Goal: Information Seeking & Learning: Learn about a topic

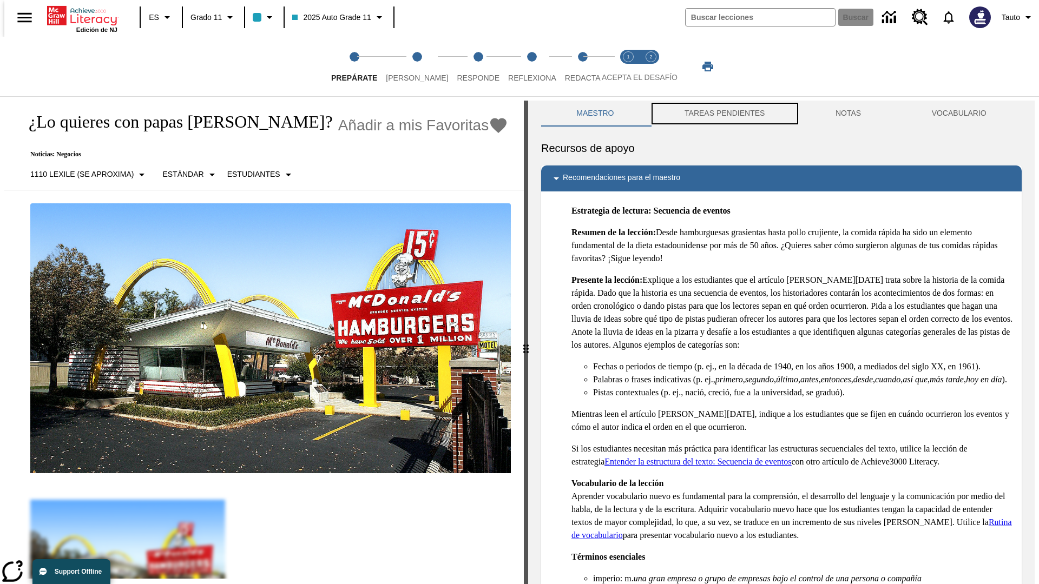
click at [723, 114] on button "TAREAS PENDIENTES" at bounding box center [724, 114] width 151 height 26
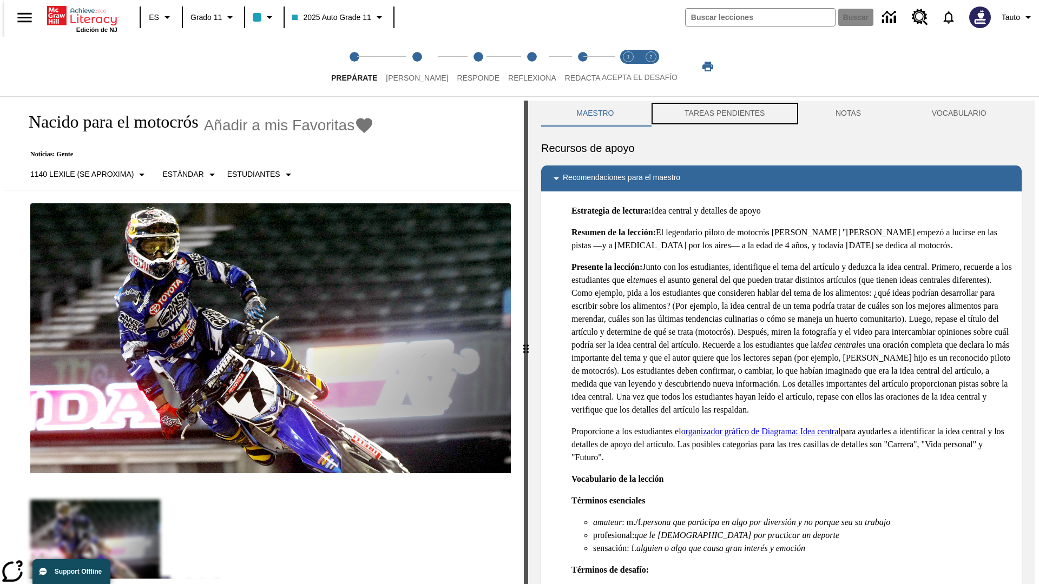
click at [723, 114] on button "TAREAS PENDIENTES" at bounding box center [724, 114] width 151 height 26
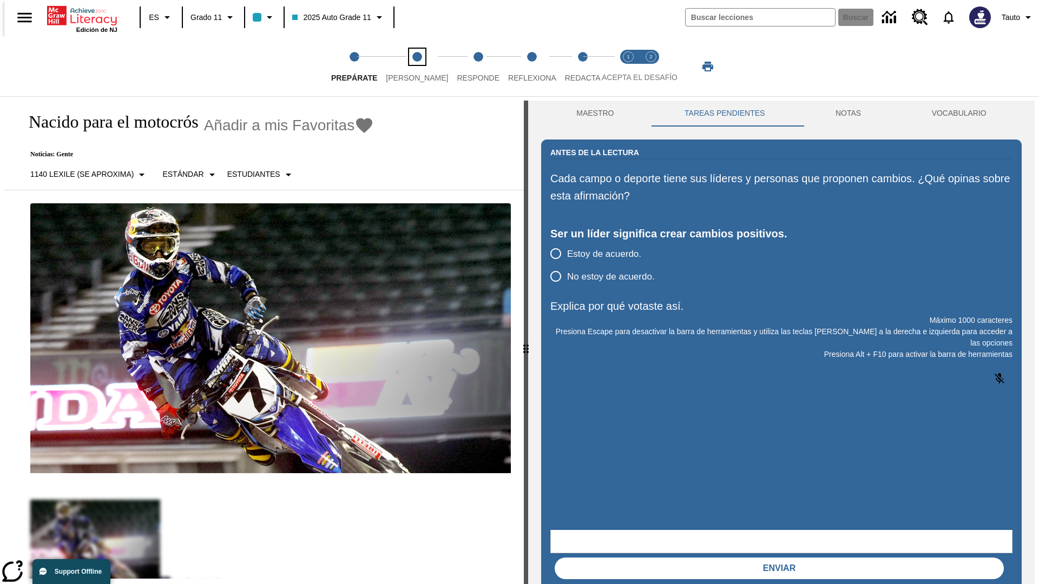
click at [408, 67] on span "[PERSON_NAME]" at bounding box center [417, 73] width 62 height 19
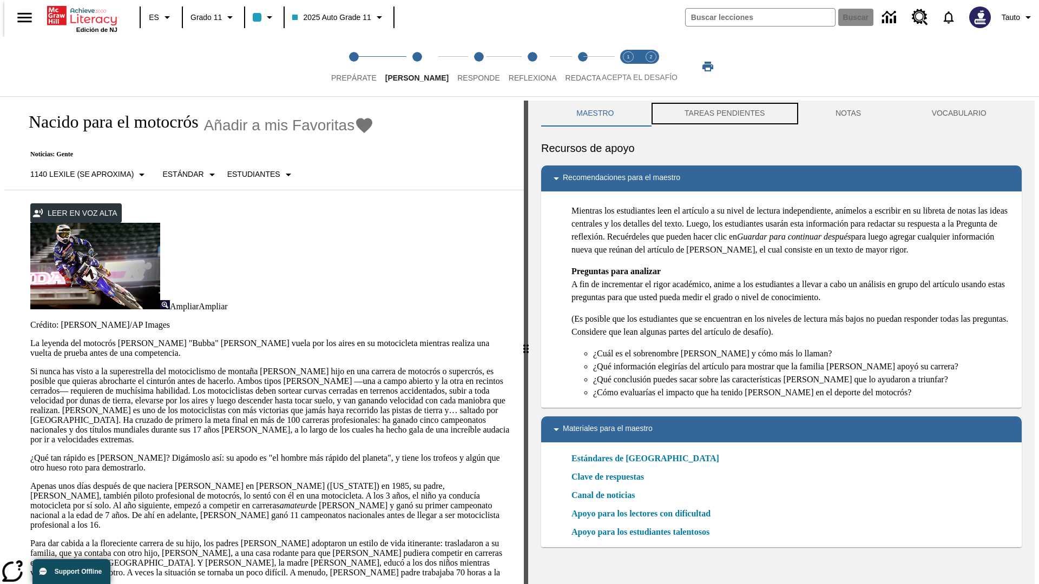
scroll to position [1, 0]
click at [723, 114] on button "TAREAS PENDIENTES" at bounding box center [724, 113] width 151 height 26
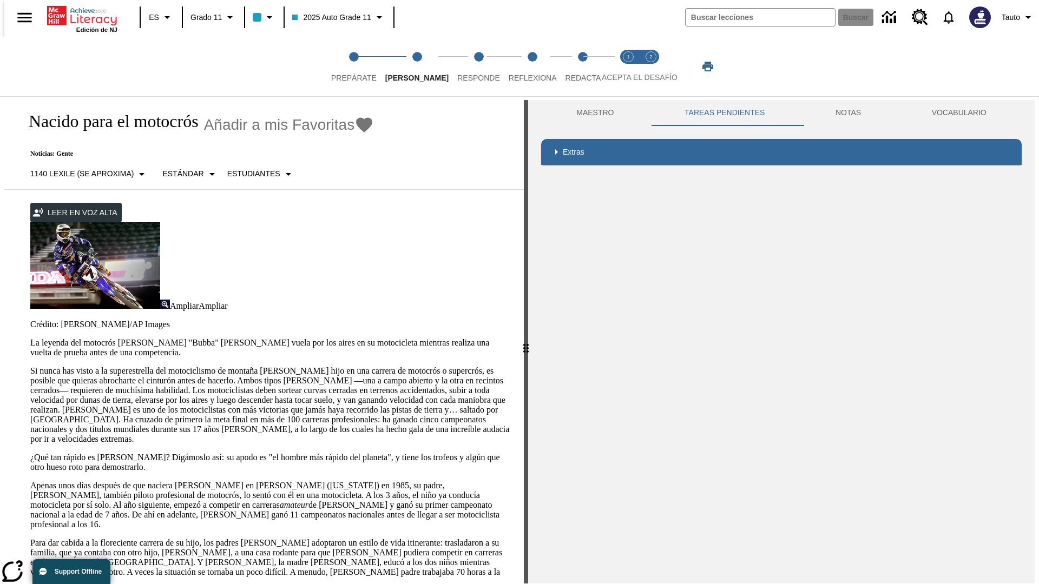
click at [30, 366] on p "Si nunca has visto a la superestrella del motociclismo de montaña [PERSON_NAME]…" at bounding box center [270, 405] width 480 height 78
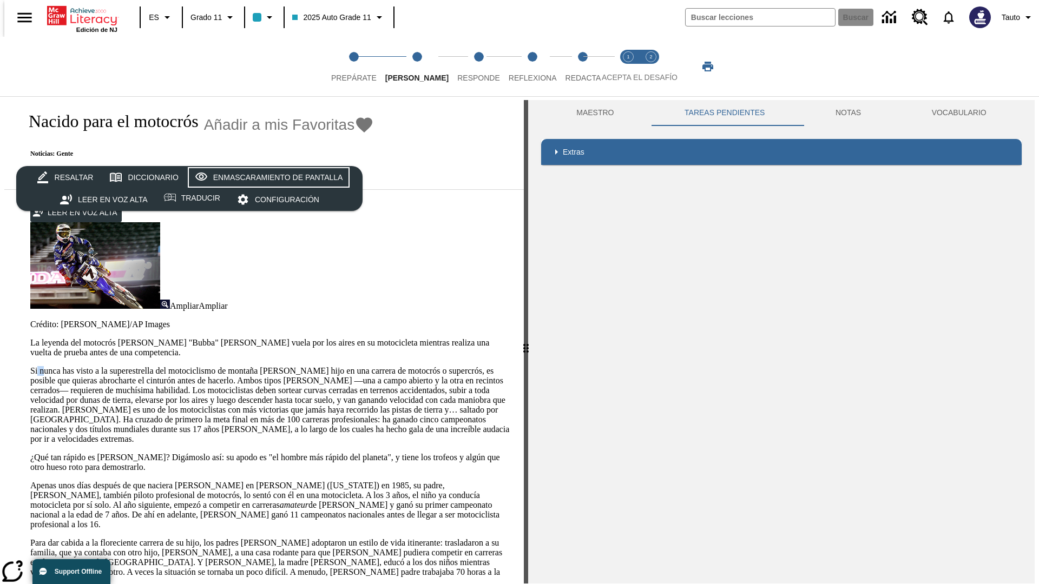
click at [266, 177] on div "Enmascaramiento de pantalla" at bounding box center [278, 178] width 130 height 14
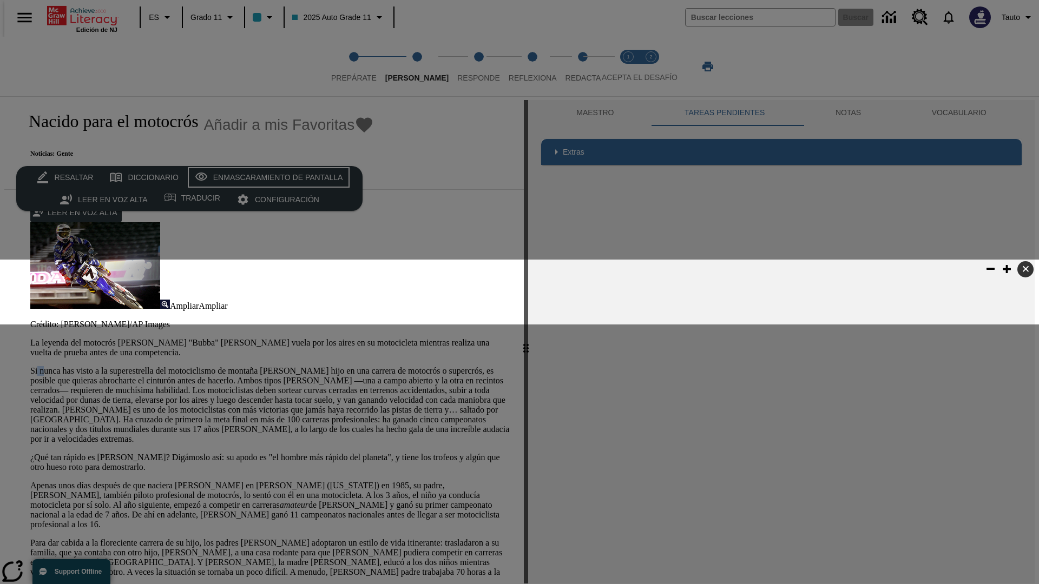
click at [266, 177] on div "Enmascaramiento de pantalla" at bounding box center [278, 178] width 130 height 14
click at [462, 67] on span "Responde" at bounding box center [478, 73] width 43 height 19
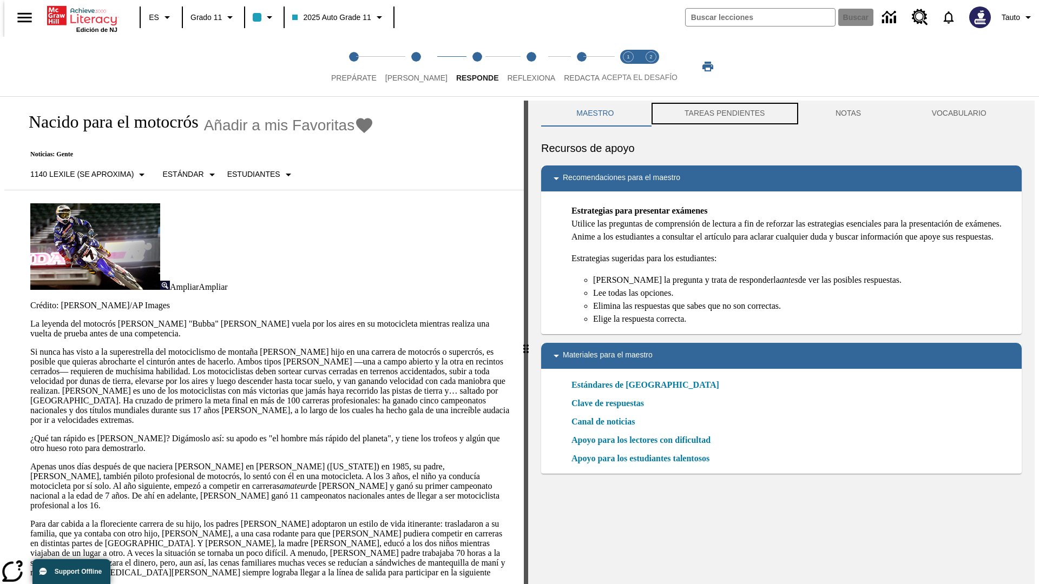
scroll to position [1, 0]
click at [723, 114] on button "TAREAS PENDIENTES" at bounding box center [724, 113] width 151 height 26
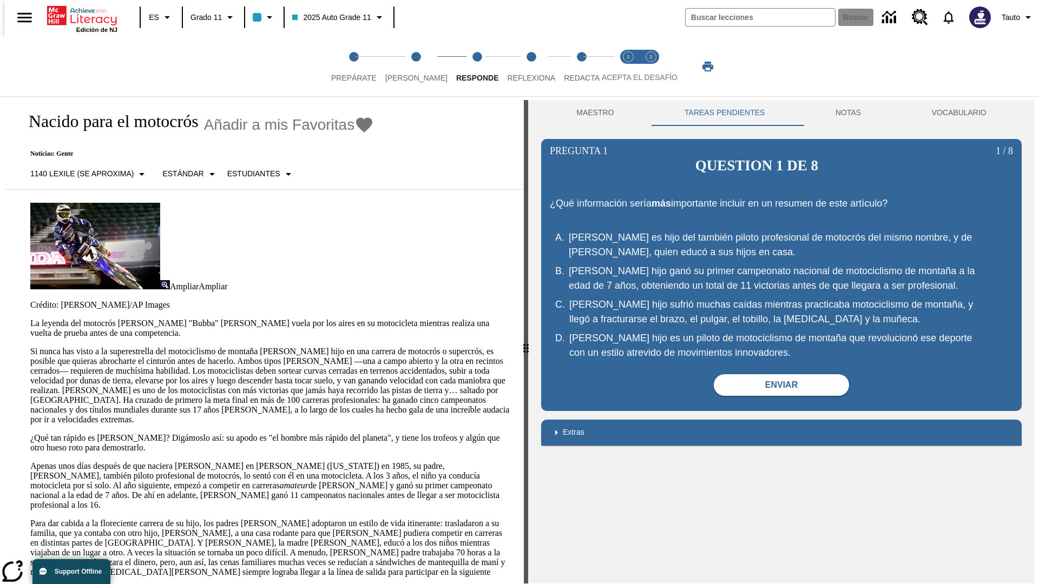
click at [30, 347] on p "Si nunca has visto a la superestrella del motociclismo de montaña [PERSON_NAME]…" at bounding box center [270, 386] width 480 height 78
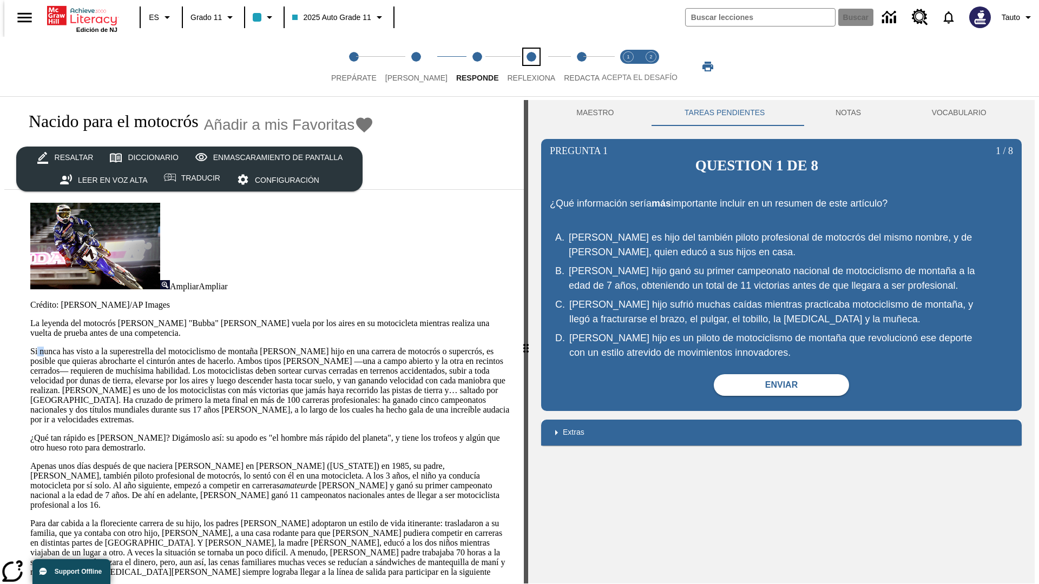
click at [517, 67] on span "Reflexiona" at bounding box center [531, 73] width 48 height 19
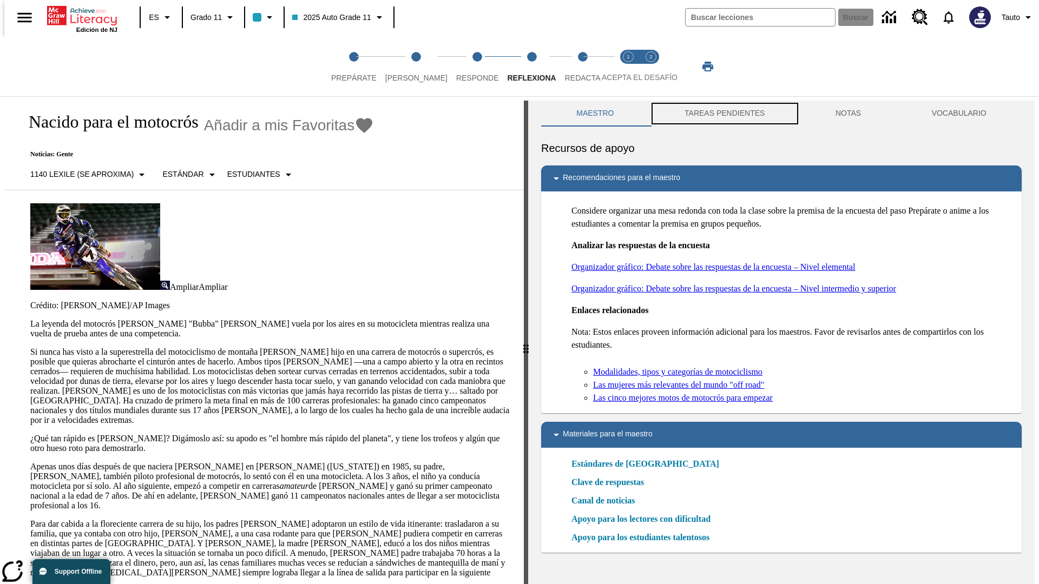
scroll to position [1, 0]
click at [723, 114] on button "TAREAS PENDIENTES" at bounding box center [724, 113] width 151 height 26
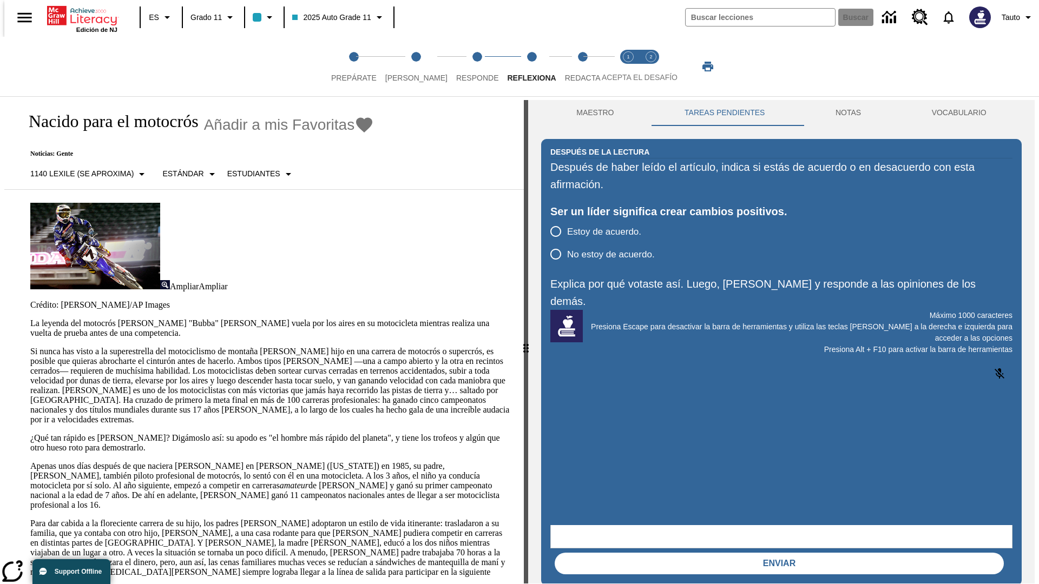
click at [30, 347] on p "Si nunca has visto a la superestrella del motociclismo de montaña [PERSON_NAME]…" at bounding box center [270, 386] width 480 height 78
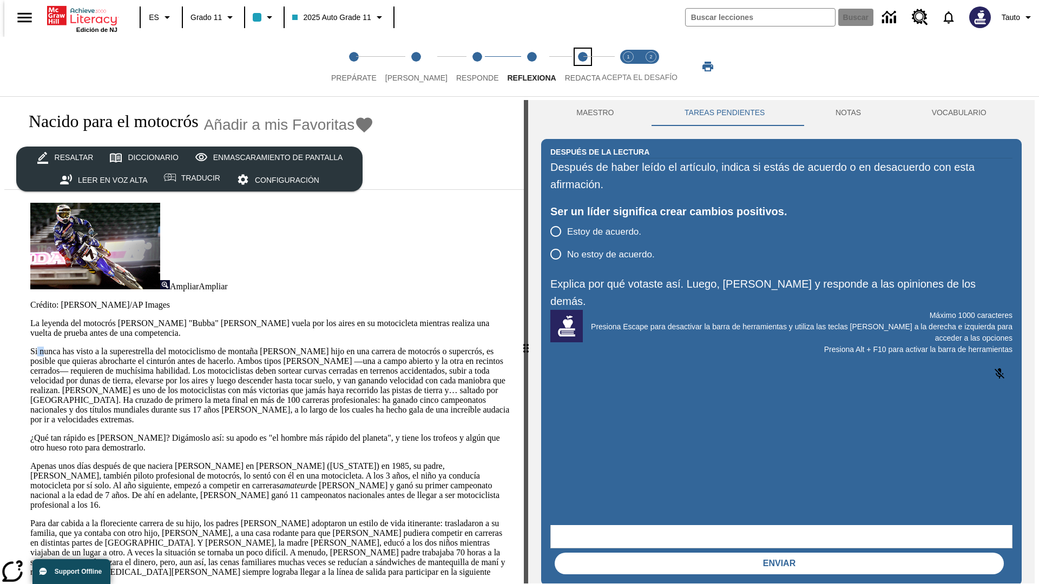
click at [571, 67] on span "Redacta" at bounding box center [583, 73] width 36 height 19
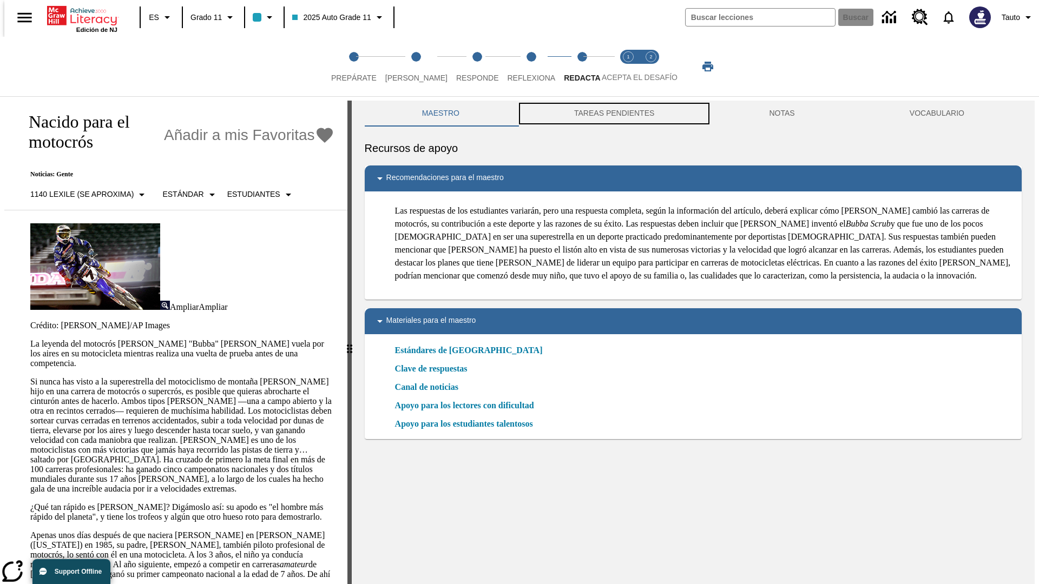
scroll to position [1, 0]
click at [613, 114] on button "TAREAS PENDIENTES" at bounding box center [614, 113] width 195 height 26
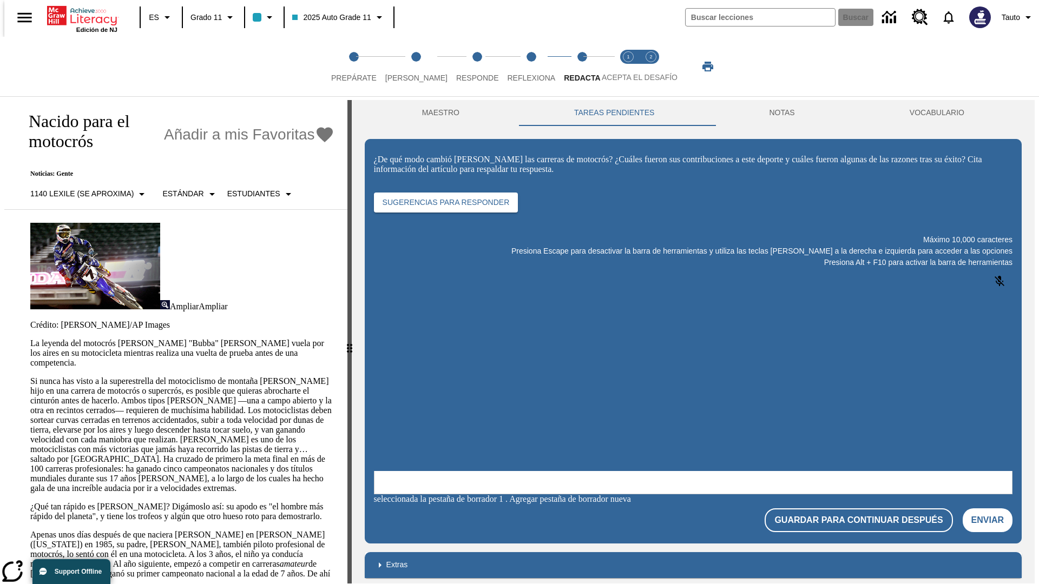
scroll to position [0, 0]
click at [30, 377] on p "Si nunca has visto a la superestrella del motociclismo de montaña [PERSON_NAME]…" at bounding box center [182, 435] width 304 height 117
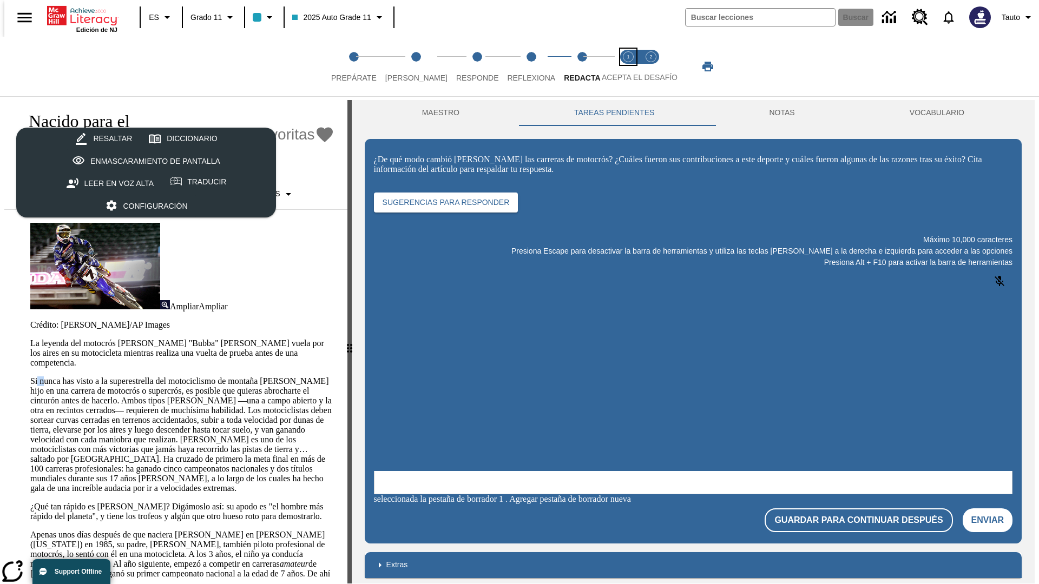
click at [628, 67] on span "Acepta el desafío lee step 1 of 2" at bounding box center [628, 73] width 14 height 19
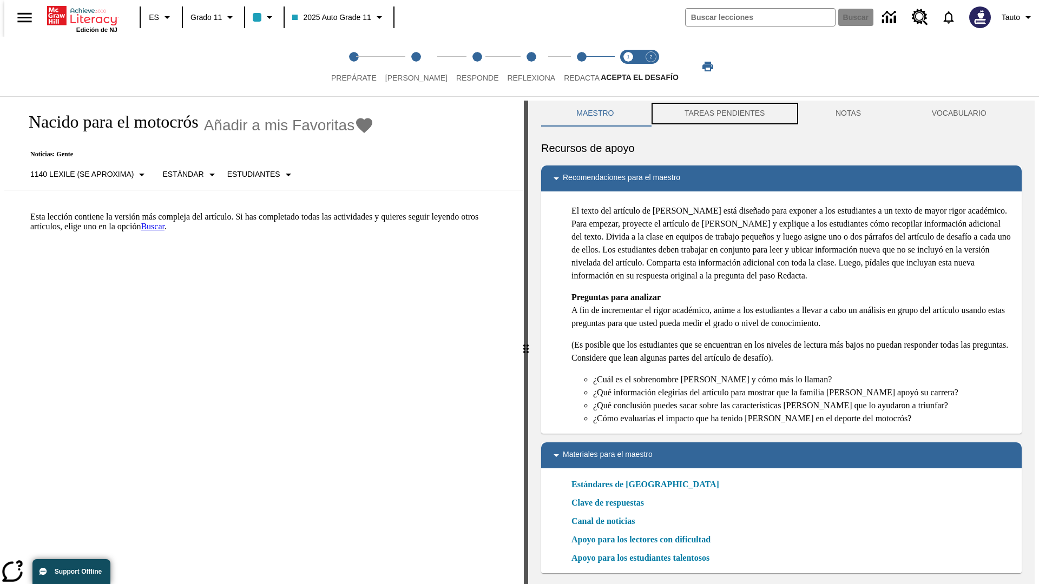
scroll to position [3, 0]
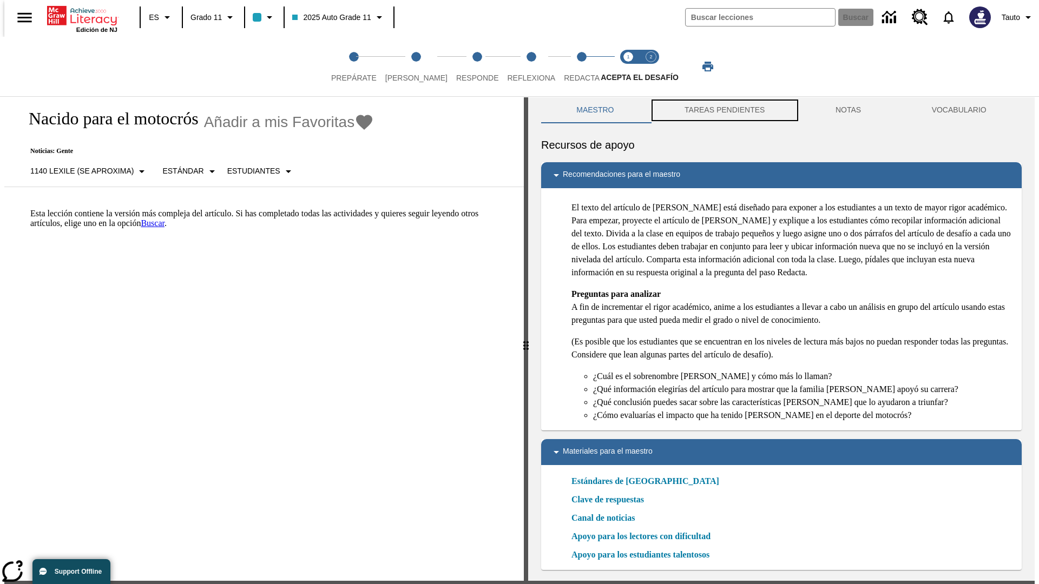
click at [723, 114] on button "TAREAS PENDIENTES" at bounding box center [724, 110] width 151 height 26
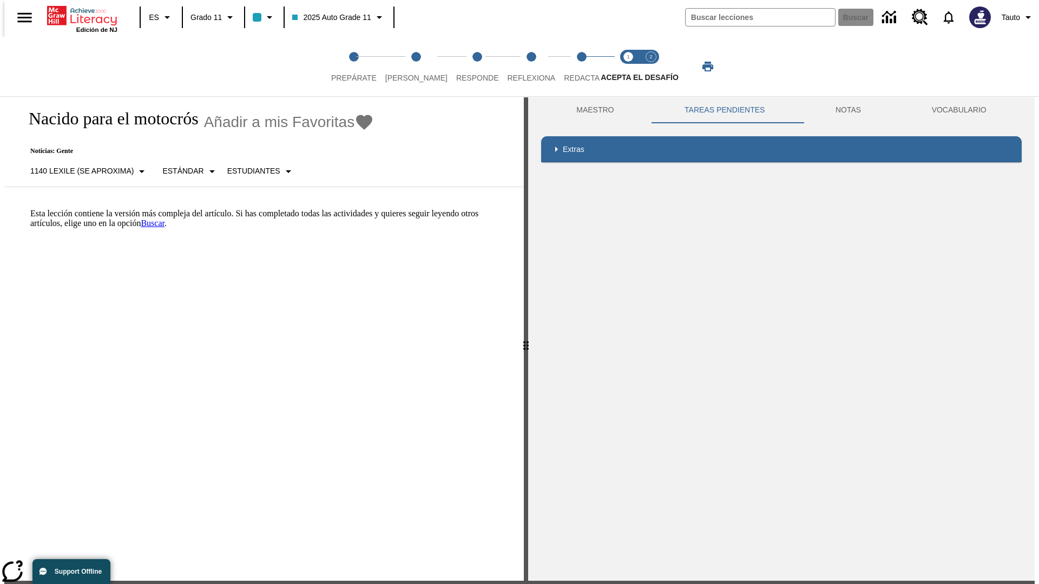
click at [30, 209] on p "Esta lección contiene la versión más compleja del artículo. Si has completado t…" at bounding box center [270, 218] width 480 height 19
click at [651, 67] on span "Acepta el desafío contesta step 2 of 2" at bounding box center [651, 73] width 14 height 19
